Goal: Register for event/course

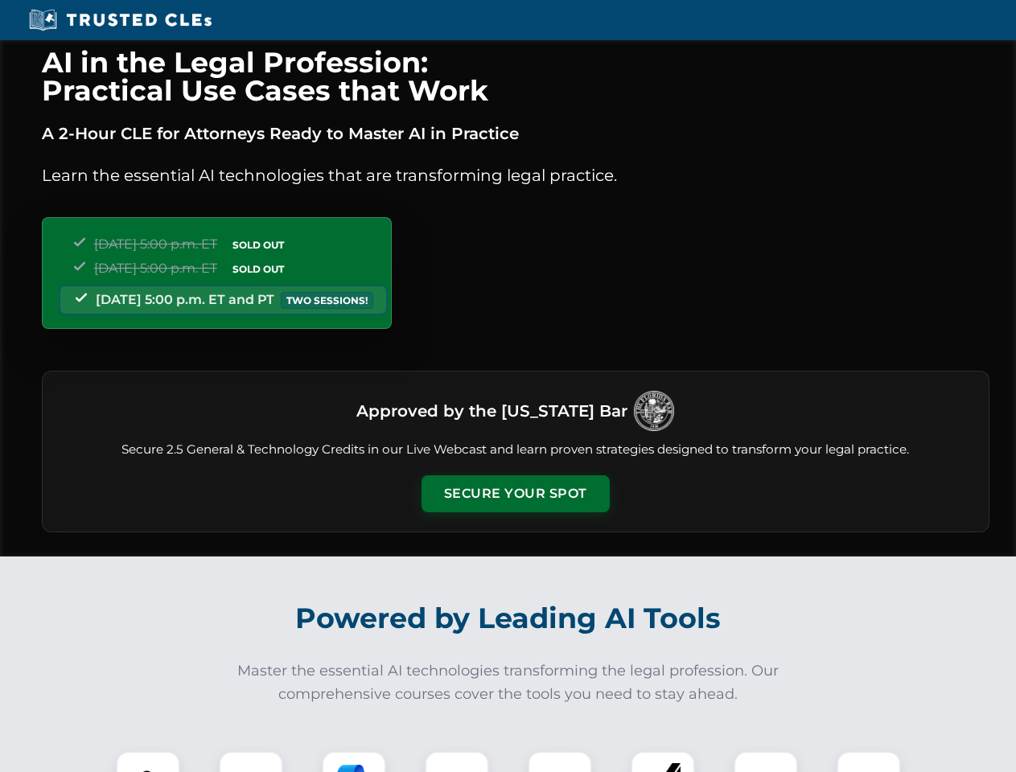
click at [515, 494] on button "Secure Your Spot" at bounding box center [516, 493] width 188 height 37
click at [148, 762] on img at bounding box center [148, 783] width 47 height 47
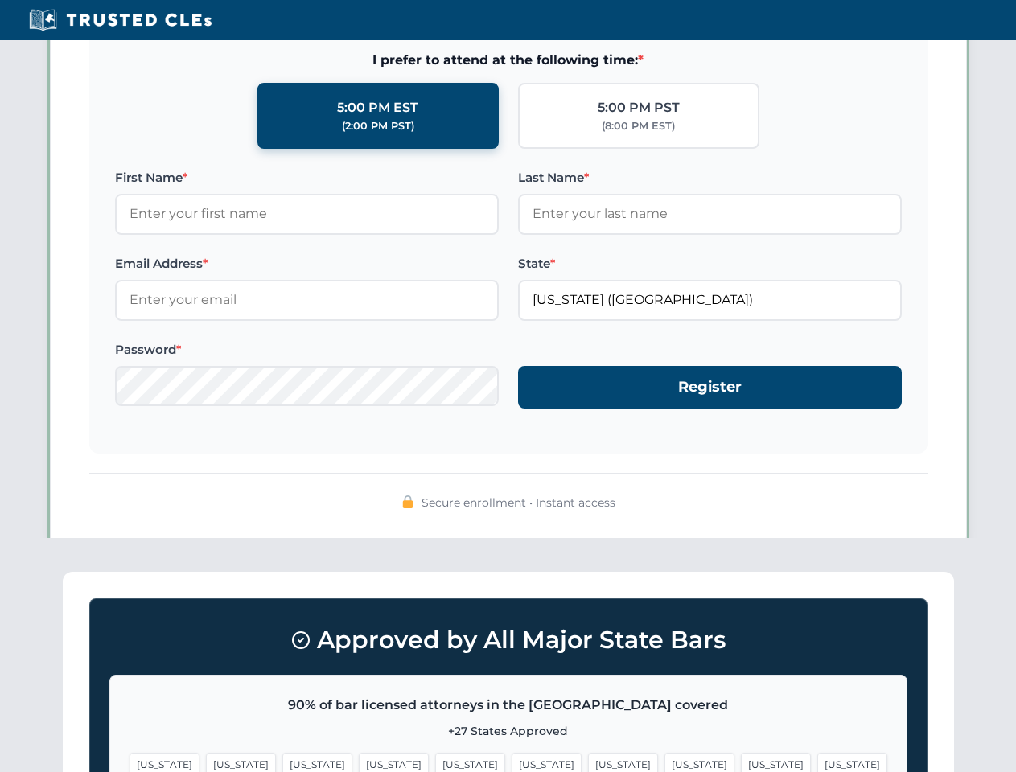
click at [588, 762] on span "[US_STATE]" at bounding box center [623, 764] width 70 height 23
click at [741, 762] on span "[US_STATE]" at bounding box center [776, 764] width 70 height 23
